Goal: Navigation & Orientation: Find specific page/section

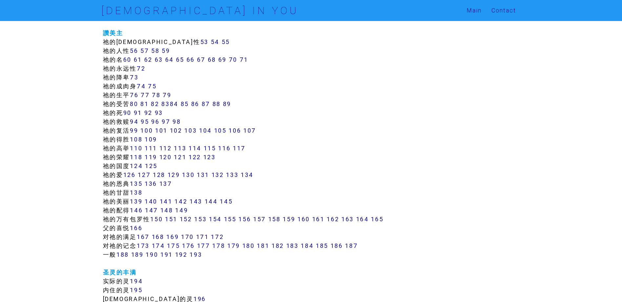
scroll to position [361, 0]
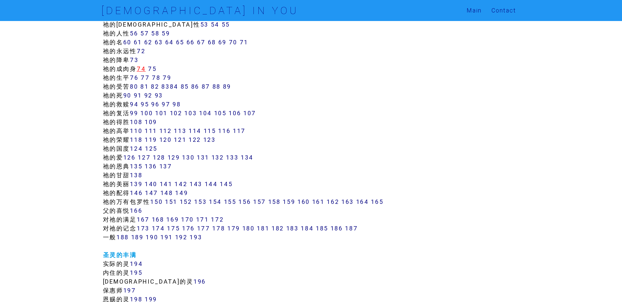
click at [143, 69] on link "74" at bounding box center [141, 69] width 9 height 8
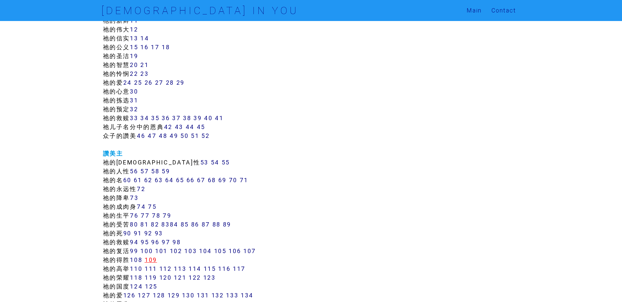
scroll to position [241, 0]
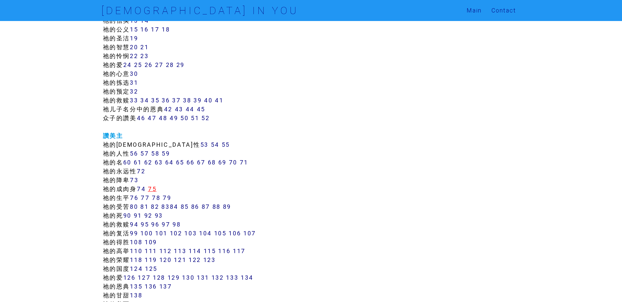
click at [153, 188] on link "75" at bounding box center [152, 189] width 9 height 8
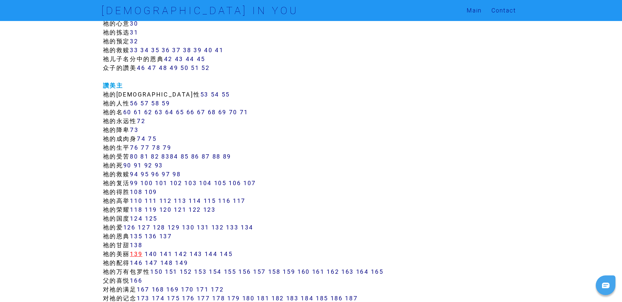
scroll to position [301, 0]
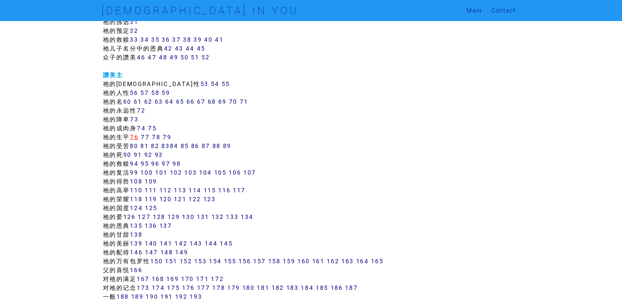
click at [135, 137] on link "76" at bounding box center [134, 137] width 9 height 8
